Goal: Check status

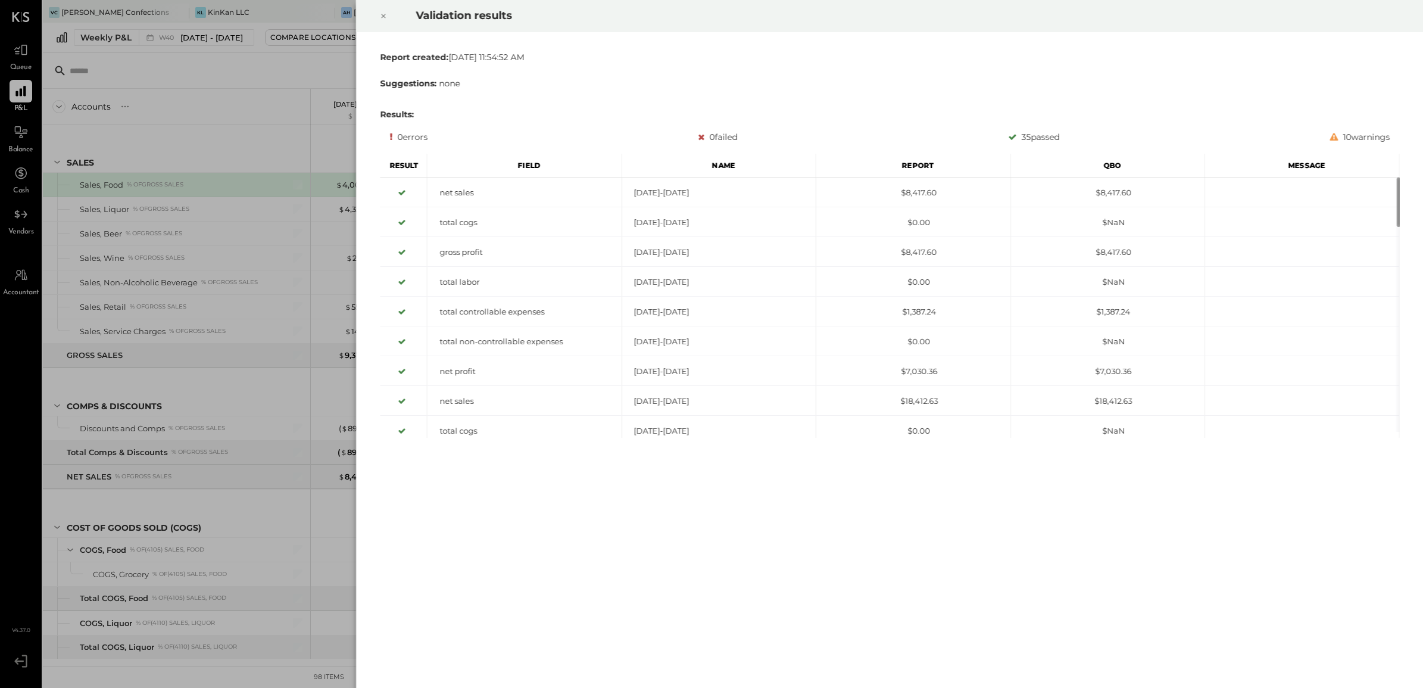
click at [382, 17] on icon at bounding box center [383, 16] width 7 height 14
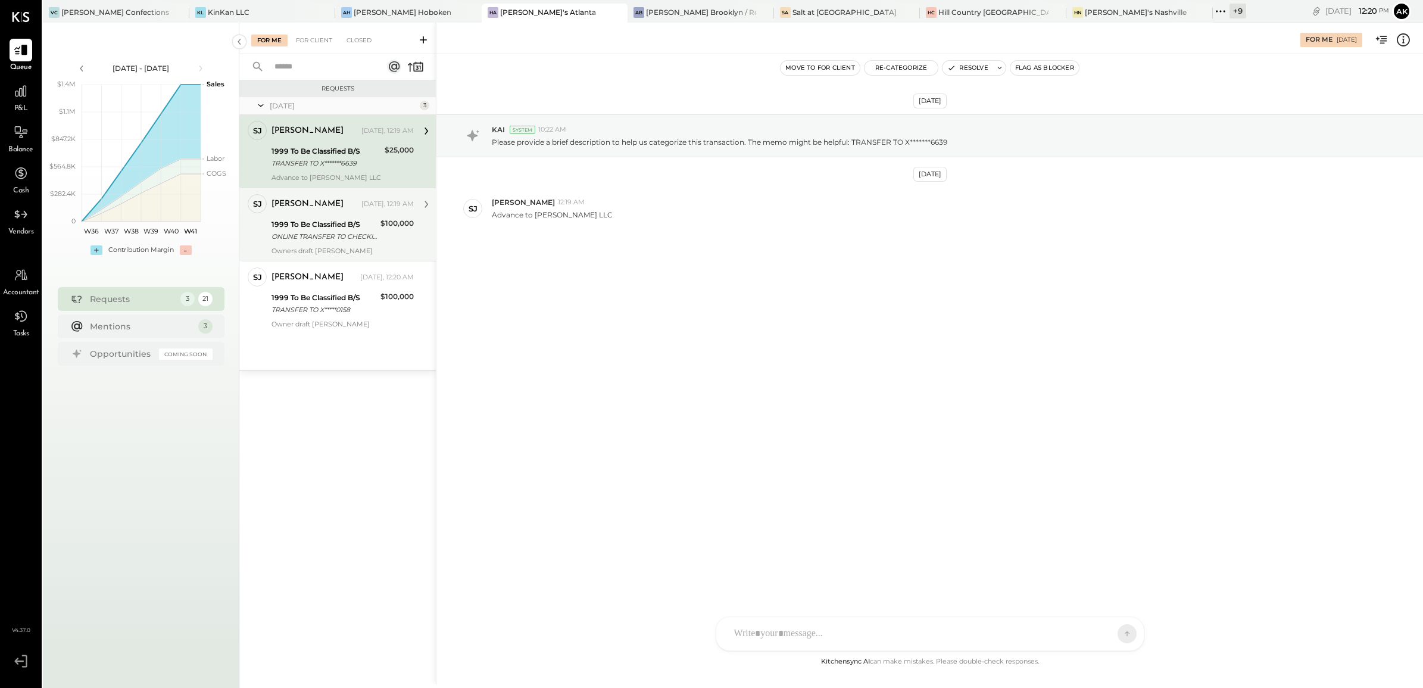
click at [322, 235] on div "ONLINE TRANSFER TO CHECKING XXXXXXXXXXXX0158" at bounding box center [324, 236] width 105 height 12
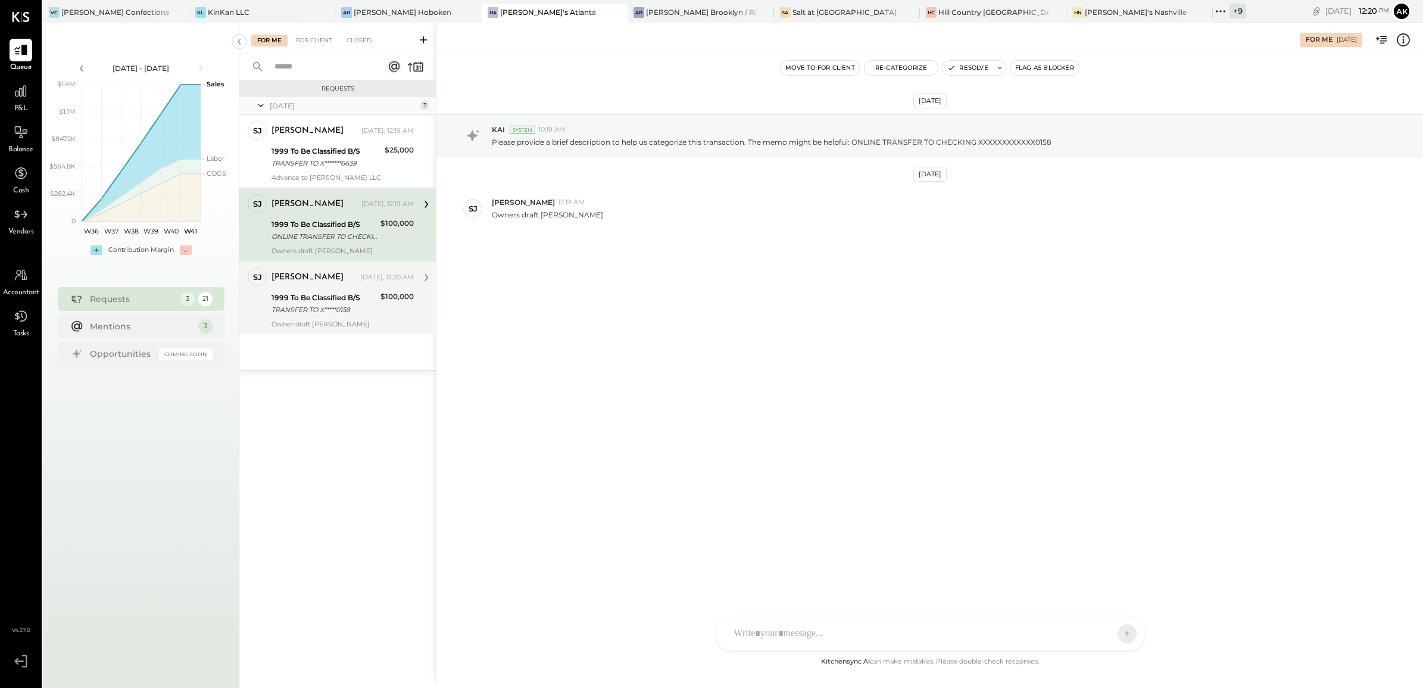
click at [336, 295] on div "1999 To Be Classified B/S" at bounding box center [324, 298] width 105 height 12
